Goal: Entertainment & Leisure: Consume media (video, audio)

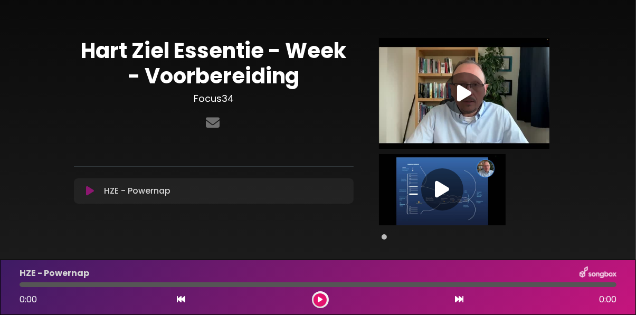
click at [441, 193] on icon at bounding box center [442, 189] width 14 height 19
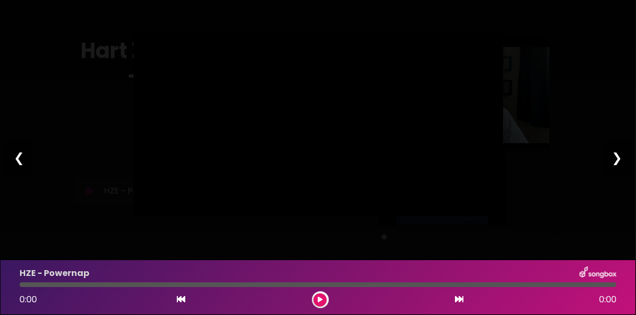
click at [193, 216] on div at bounding box center [319, 124] width 370 height 185
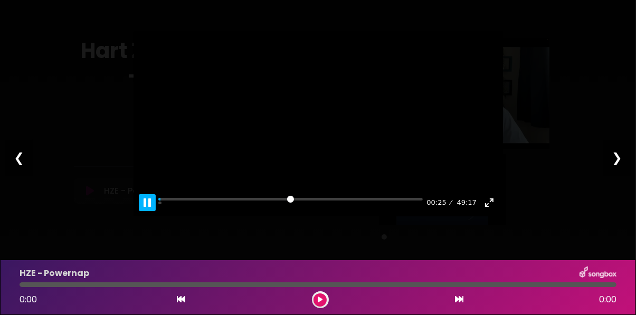
click at [144, 211] on button "Pause Play" at bounding box center [147, 202] width 17 height 17
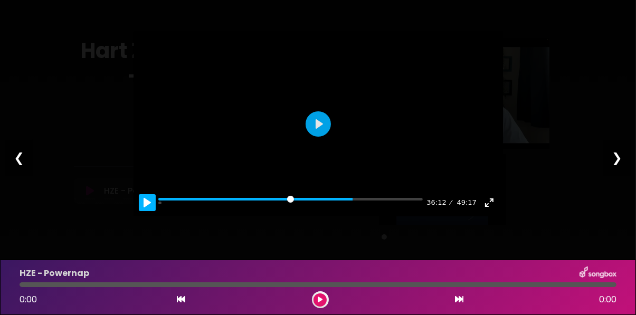
click at [144, 211] on button "Pause Play" at bounding box center [147, 202] width 17 height 17
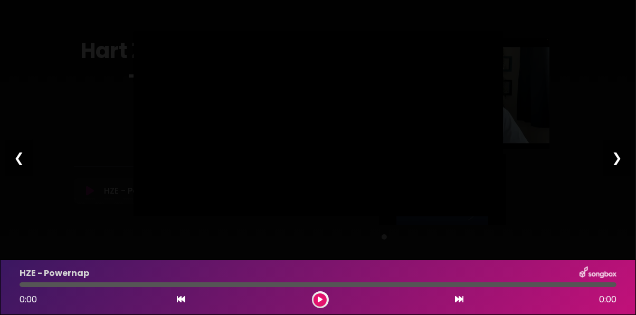
click at [181, 216] on div at bounding box center [319, 124] width 370 height 185
click at [152, 216] on div at bounding box center [319, 124] width 370 height 185
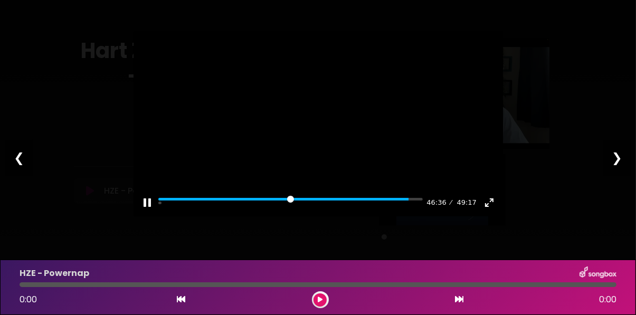
click at [149, 265] on div "HZE - Powernap 0:00 0:00" at bounding box center [318, 287] width 636 height 55
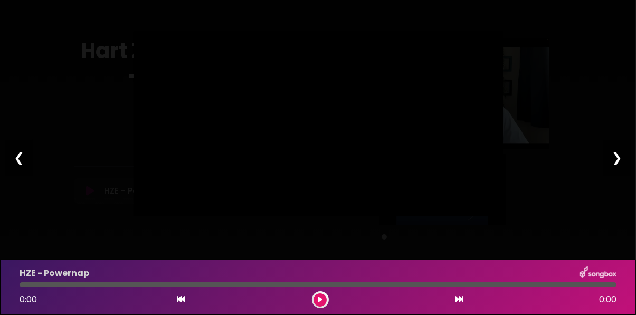
click at [147, 216] on div at bounding box center [319, 124] width 370 height 185
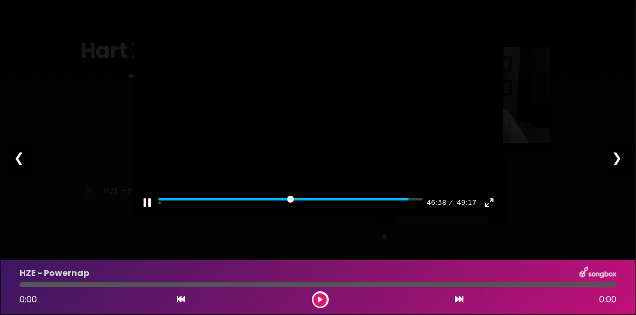
click at [145, 262] on div "HZE - Powernap 0:00 0:00" at bounding box center [318, 287] width 636 height 55
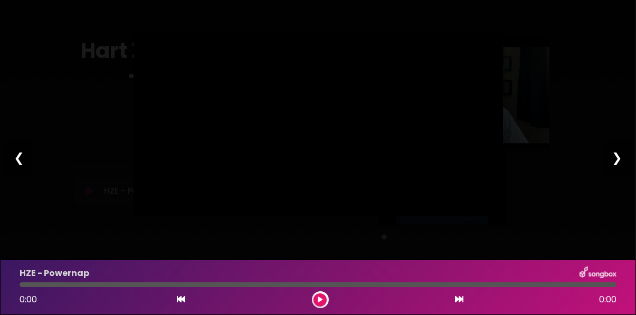
click at [144, 216] on div at bounding box center [319, 124] width 370 height 185
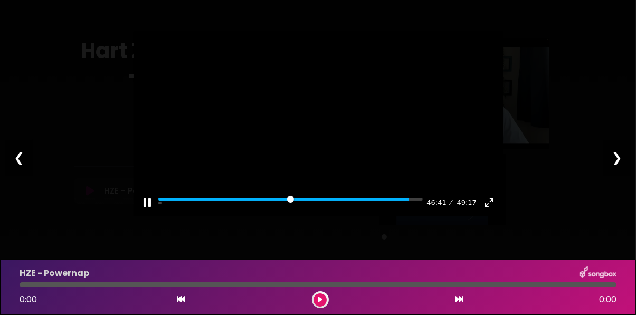
click at [142, 261] on div "HZE - Powernap 0:00 0:00" at bounding box center [318, 287] width 636 height 55
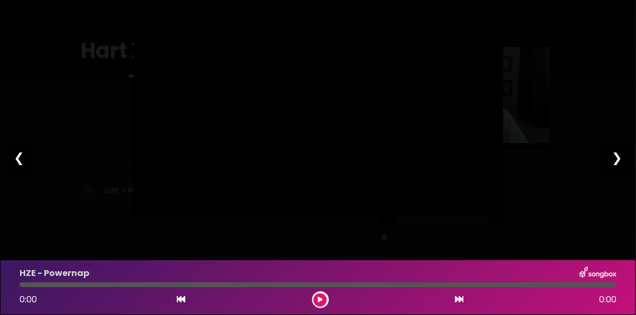
click at [147, 216] on div at bounding box center [319, 124] width 370 height 185
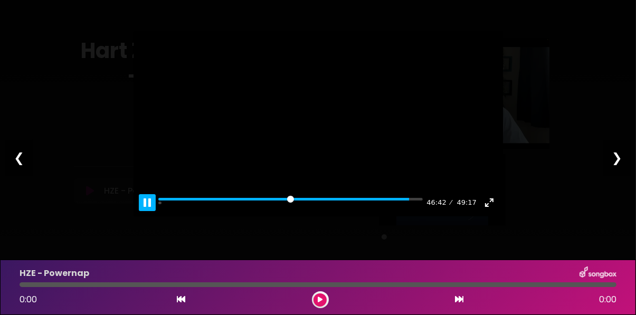
click at [149, 211] on button "Pause Play" at bounding box center [147, 202] width 17 height 17
click at [150, 211] on button "Pause Play" at bounding box center [147, 202] width 17 height 17
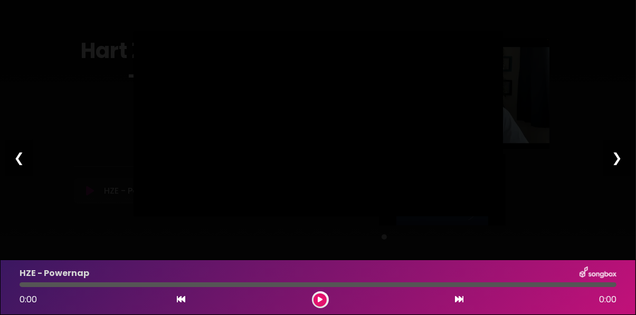
type input "****"
